Goal: Task Accomplishment & Management: Manage account settings

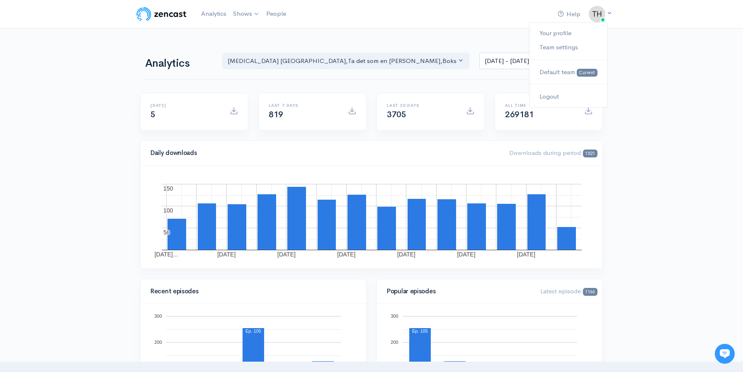
click at [611, 14] on icon at bounding box center [608, 12] width 5 height 5
click at [597, 14] on img at bounding box center [596, 14] width 17 height 17
click at [576, 34] on link "Your profile" at bounding box center [568, 33] width 78 height 15
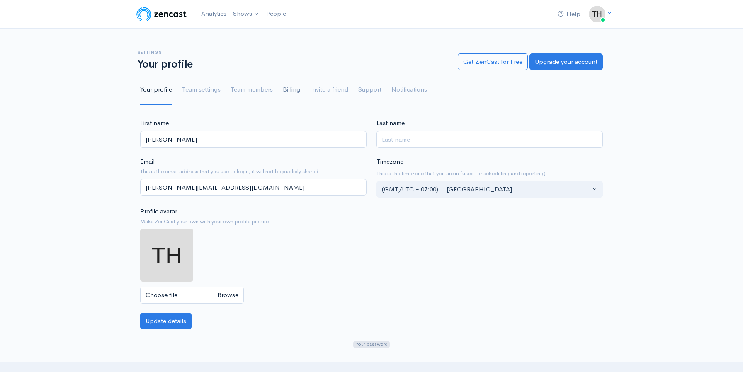
click at [283, 92] on link "Billing" at bounding box center [291, 90] width 17 height 30
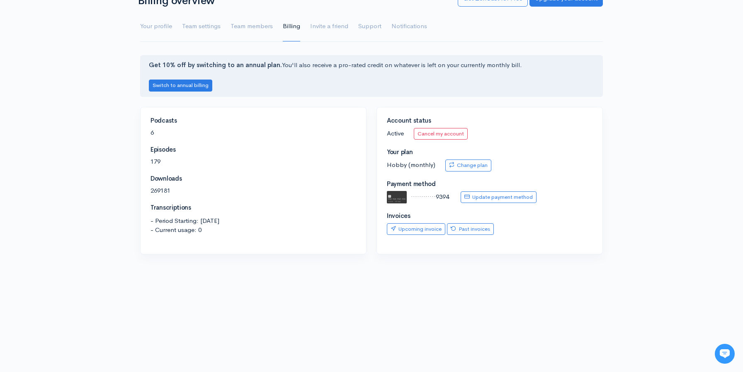
scroll to position [63, 0]
click at [474, 230] on link "Past invoices" at bounding box center [470, 230] width 47 height 12
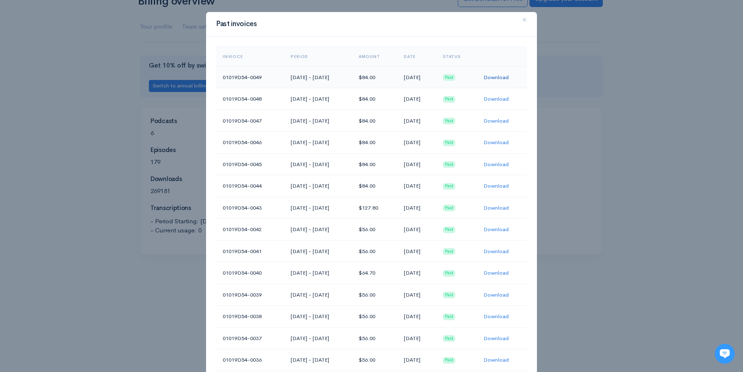
click at [508, 77] on link "Download" at bounding box center [495, 77] width 25 height 7
